Goal: Task Accomplishment & Management: Manage account settings

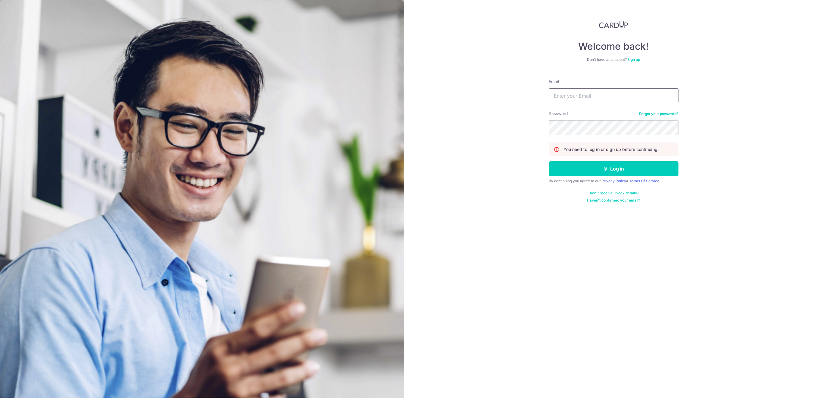
click at [627, 99] on input "Email" at bounding box center [614, 95] width 130 height 15
type input "info@centaursgroup.com"
click at [629, 172] on button "Log in" at bounding box center [614, 168] width 130 height 15
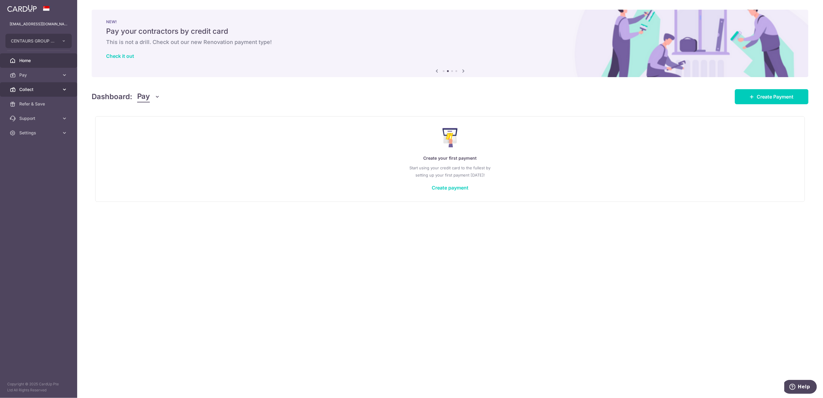
click at [38, 87] on span "Collect" at bounding box center [39, 90] width 40 height 6
click at [40, 133] on span "Payment Requests" at bounding box center [39, 133] width 40 height 6
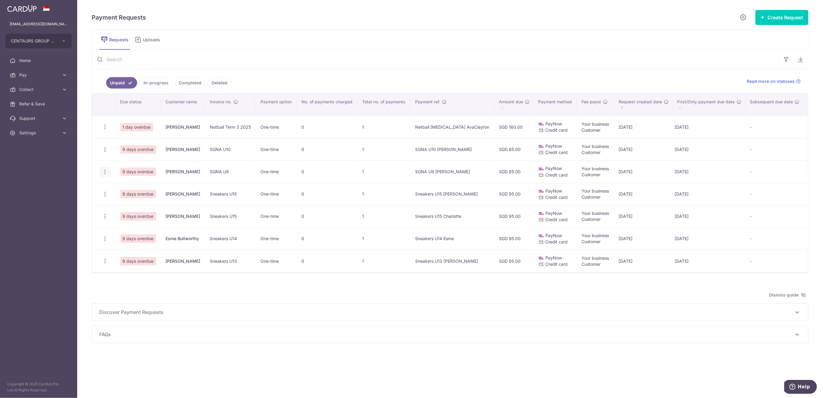
click at [105, 171] on icon "button" at bounding box center [105, 172] width 6 height 6
click at [138, 206] on span "Delete Request" at bounding box center [136, 202] width 38 height 7
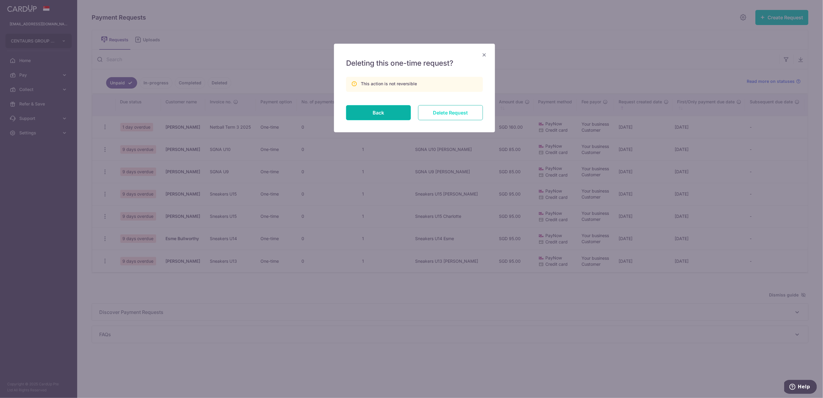
click at [446, 112] on input "Delete Request" at bounding box center [450, 112] width 65 height 15
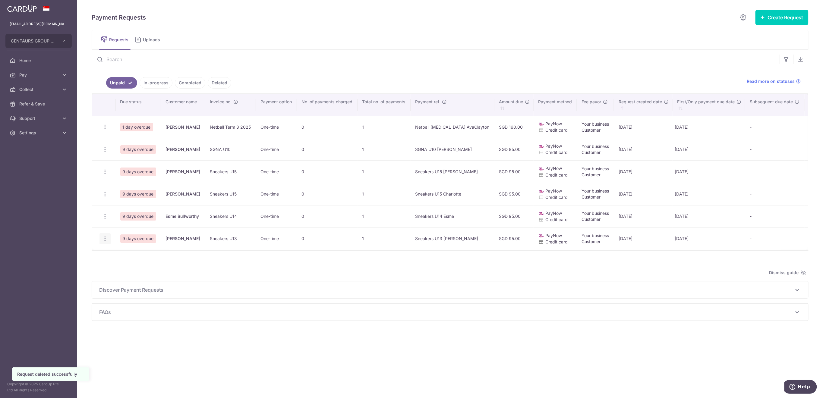
click at [106, 240] on icon "button" at bounding box center [105, 239] width 6 height 6
click at [139, 269] on span "Delete Request" at bounding box center [136, 270] width 38 height 7
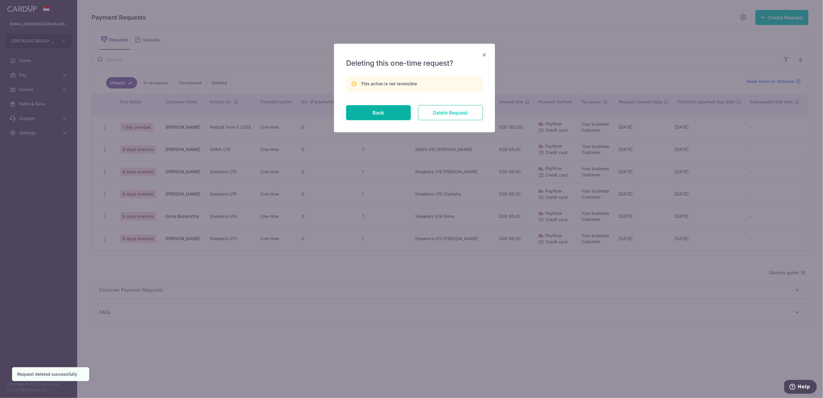
click at [454, 113] on input "Delete Request" at bounding box center [450, 112] width 65 height 15
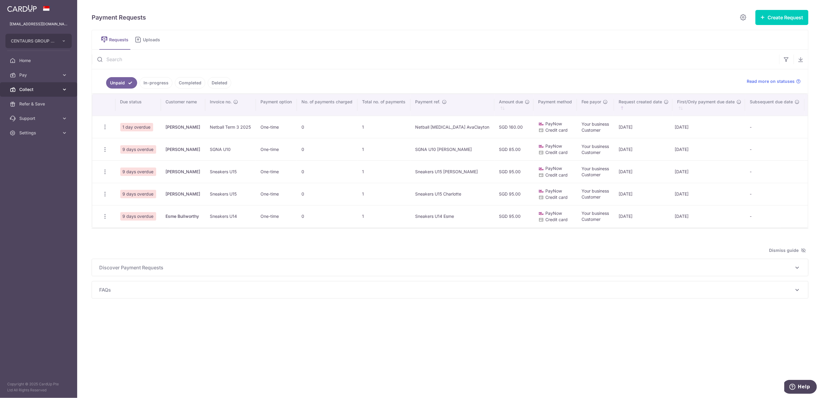
click at [30, 91] on span "Collect" at bounding box center [39, 90] width 40 height 6
click at [39, 105] on span "Dashboard" at bounding box center [39, 104] width 40 height 6
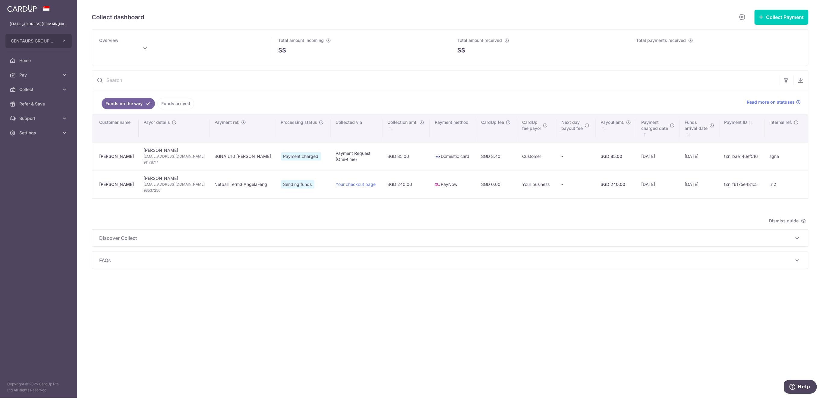
type input "[DATE]"
click at [49, 137] on link "Settings" at bounding box center [38, 133] width 77 height 14
click at [41, 90] on span "Collect" at bounding box center [39, 90] width 40 height 6
click at [43, 133] on span "Payment Requests" at bounding box center [39, 133] width 40 height 6
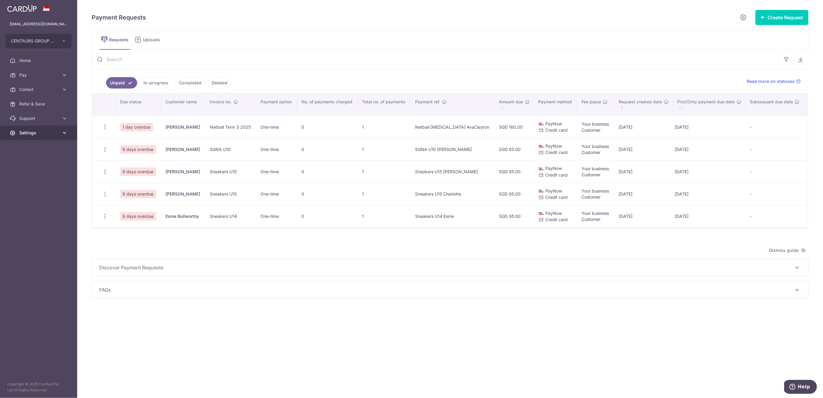
click at [55, 133] on span "Settings" at bounding box center [39, 133] width 40 height 6
click at [36, 164] on span "Logout" at bounding box center [39, 162] width 40 height 6
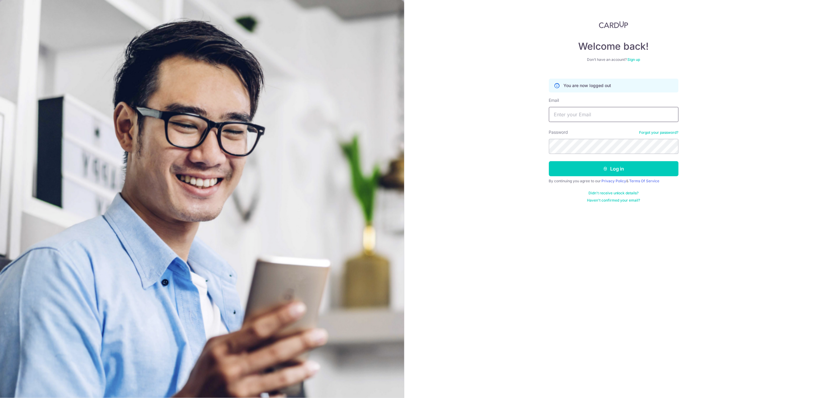
click at [609, 116] on input "Email" at bounding box center [614, 114] width 130 height 15
click at [631, 115] on input "Email" at bounding box center [614, 114] width 130 height 15
type input "[EMAIL_ADDRESS][DOMAIN_NAME]"
click at [645, 166] on button "Log in" at bounding box center [614, 168] width 130 height 15
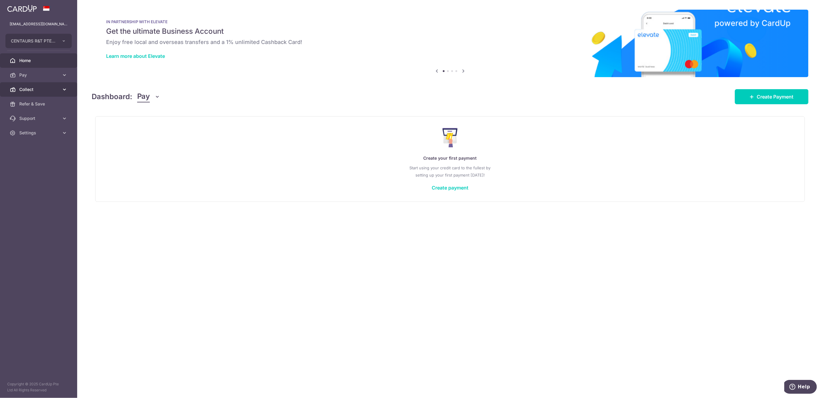
click at [42, 92] on span "Collect" at bounding box center [39, 90] width 40 height 6
click at [39, 106] on span "Dashboard" at bounding box center [39, 104] width 40 height 6
